Goal: Task Accomplishment & Management: Use online tool/utility

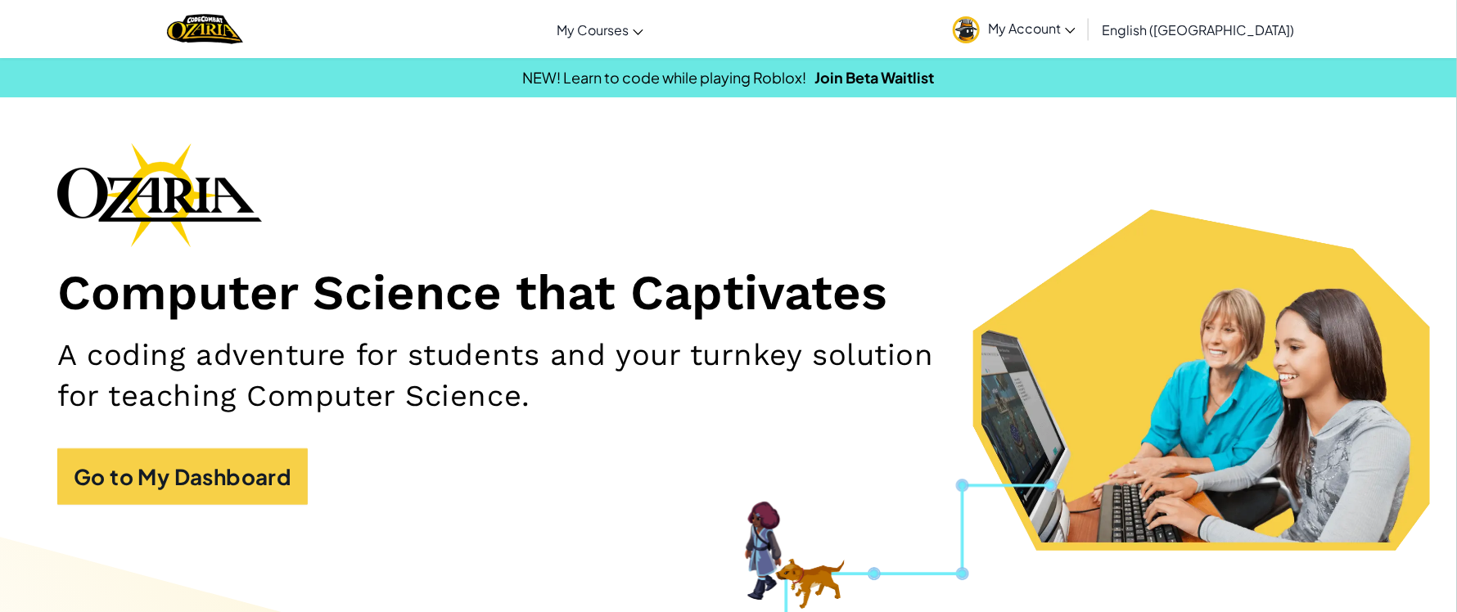
click at [1084, 44] on link "My Account" at bounding box center [1014, 29] width 139 height 52
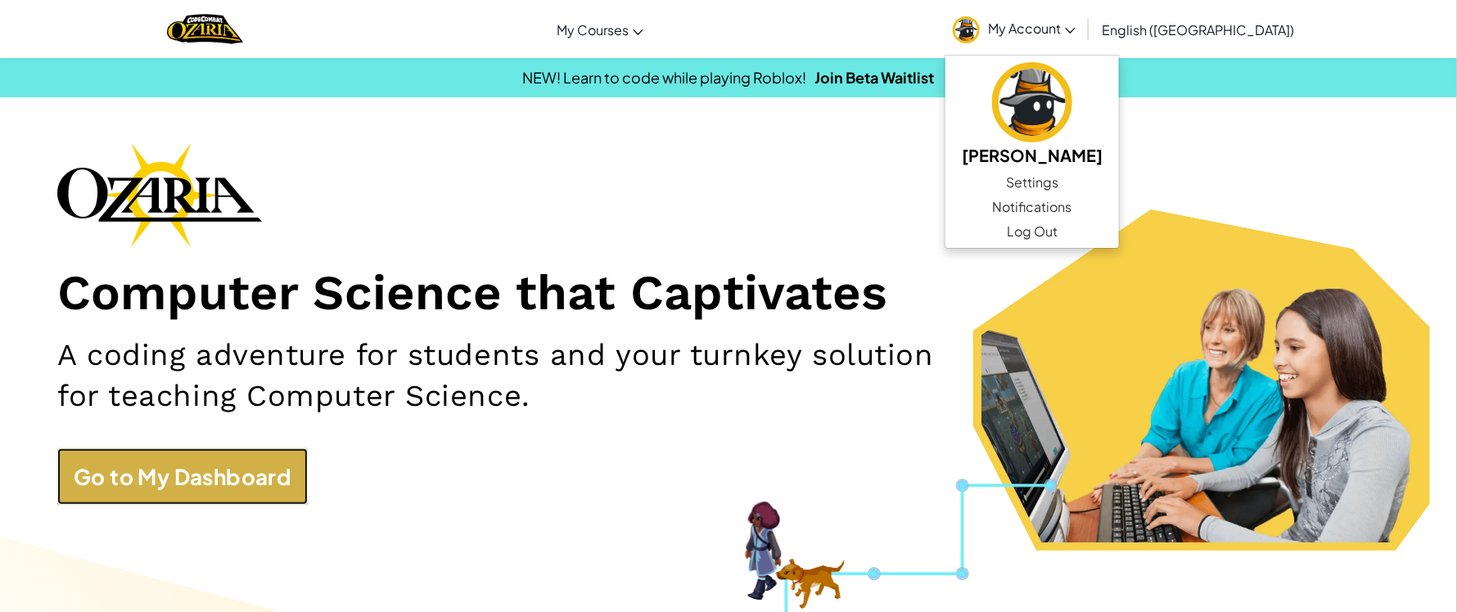
click at [271, 466] on link "Go to My Dashboard" at bounding box center [182, 477] width 251 height 56
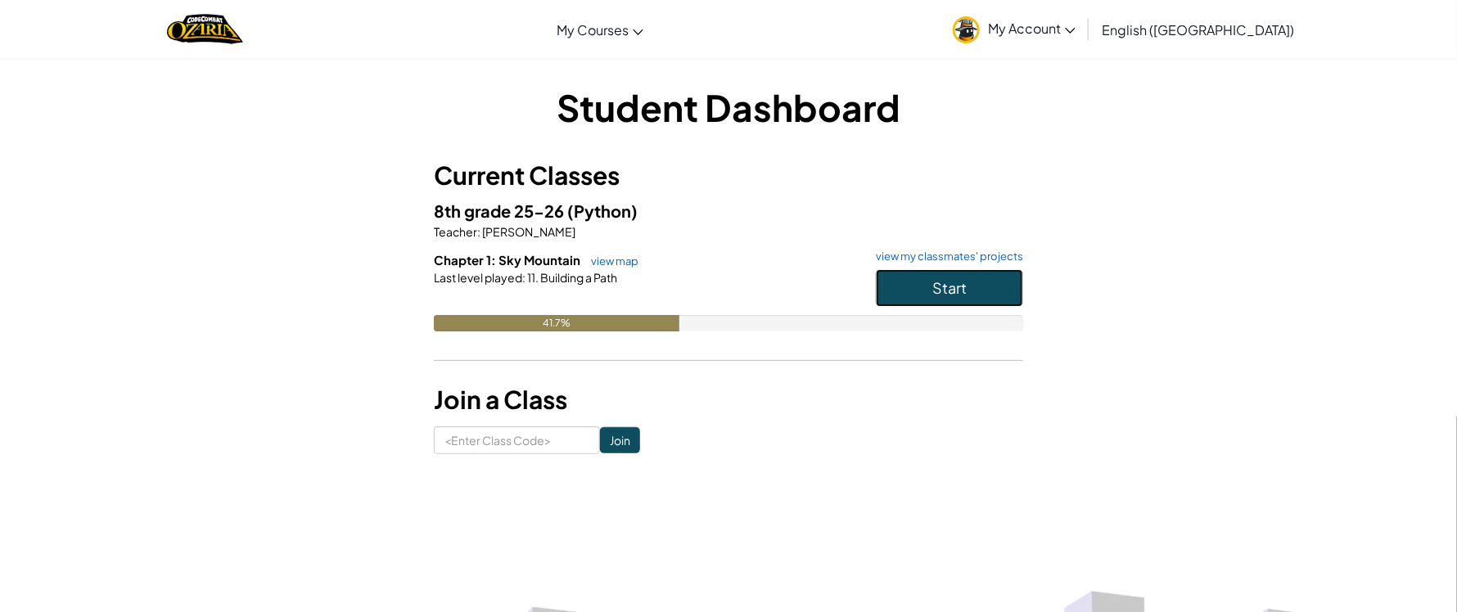
click at [899, 292] on button "Start" at bounding box center [949, 288] width 147 height 38
